Goal: Find specific page/section: Find specific page/section

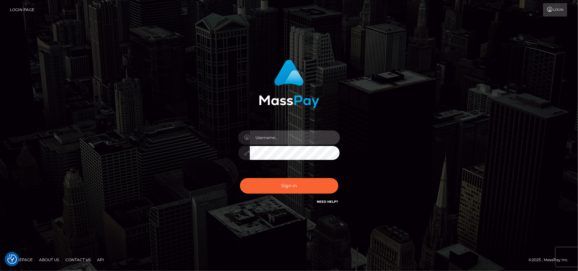
type input "Pk.es"
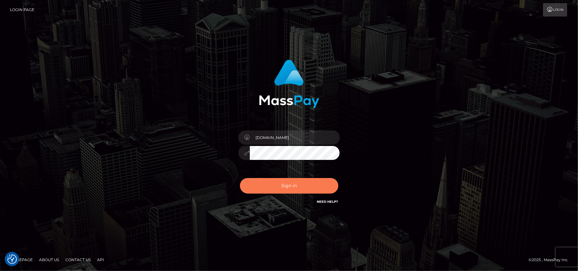
click at [288, 186] on button "Sign in" at bounding box center [289, 186] width 98 height 16
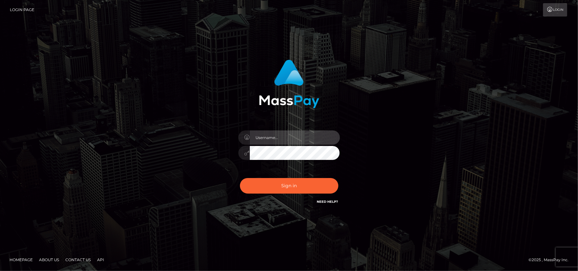
type input "[DOMAIN_NAME]"
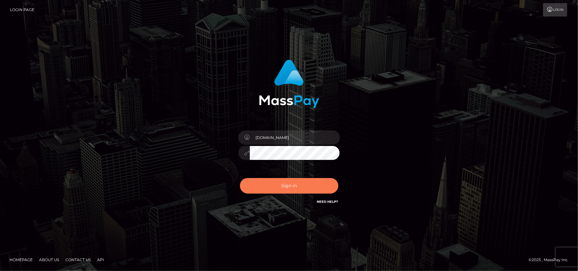
click at [287, 187] on button "Sign in" at bounding box center [289, 186] width 98 height 16
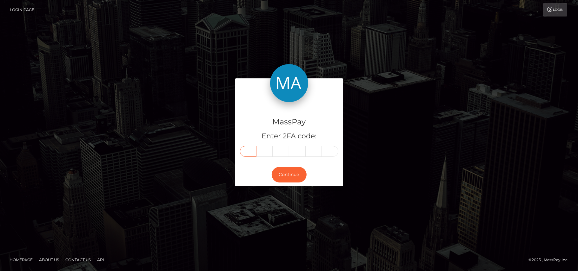
click at [247, 153] on input "text" at bounding box center [248, 151] width 16 height 11
type input "0"
type input "1"
type input "8"
type input "5"
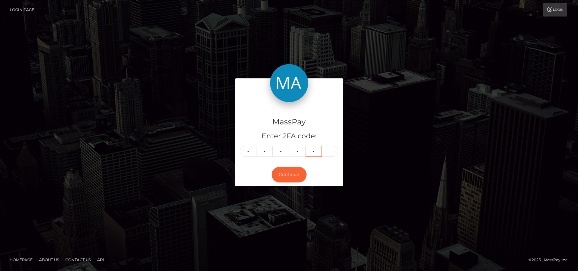
type input "4"
type input "1"
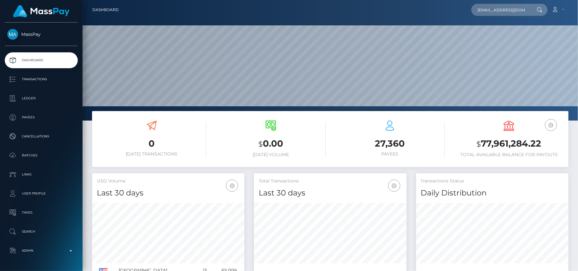
scroll to position [112, 153]
type input "[EMAIL_ADDRESS][DOMAIN_NAME]"
click at [480, 29] on link "N K DESIGNS LTD" at bounding box center [496, 33] width 51 height 12
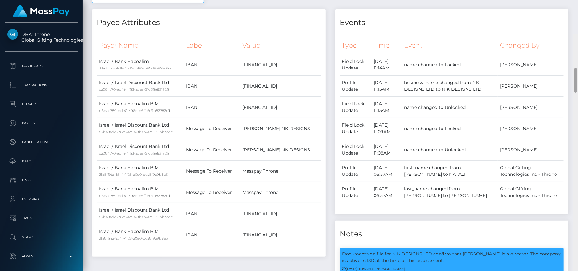
scroll to position [378, 0]
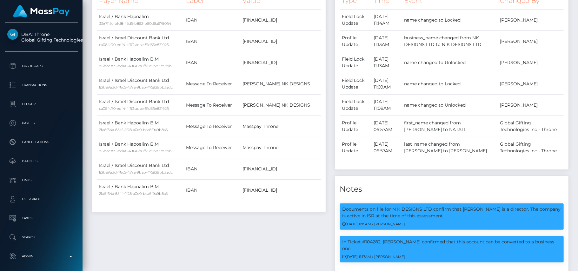
drag, startPoint x: 576, startPoint y: 23, endPoint x: 577, endPoint y: 88, distance: 64.1
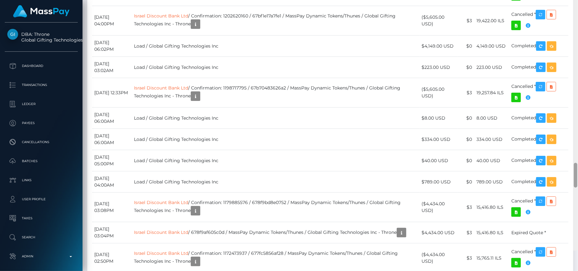
scroll to position [2016, 0]
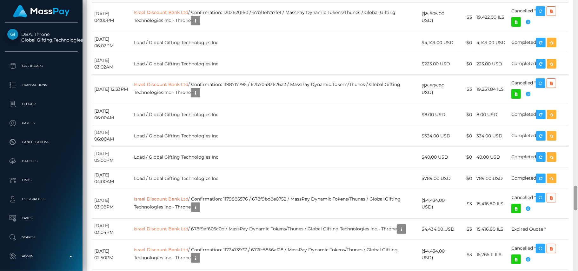
drag, startPoint x: 576, startPoint y: 76, endPoint x: 577, endPoint y: 188, distance: 112.0
click at [577, 188] on div at bounding box center [575, 135] width 5 height 271
drag, startPoint x: 575, startPoint y: 200, endPoint x: 537, endPoint y: -26, distance: 228.9
click at [537, 0] on html "DBA: Throne Global Gifting Technologies Inc Dashboard Transactions Ledger Payee…" at bounding box center [289, 135] width 578 height 271
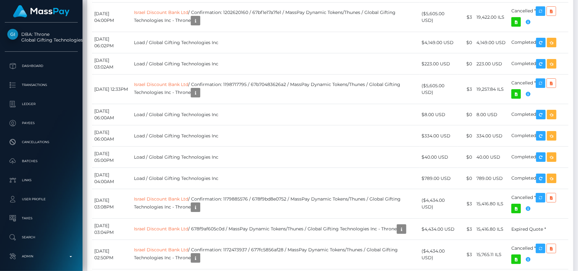
scroll to position [0, 0]
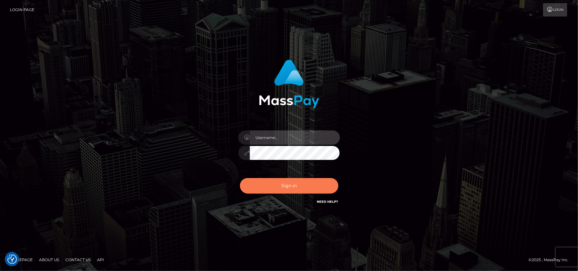
type input "Pk.es"
click at [298, 183] on button "Sign in" at bounding box center [289, 186] width 98 height 16
